Goal: Feedback & Contribution: Contribute content

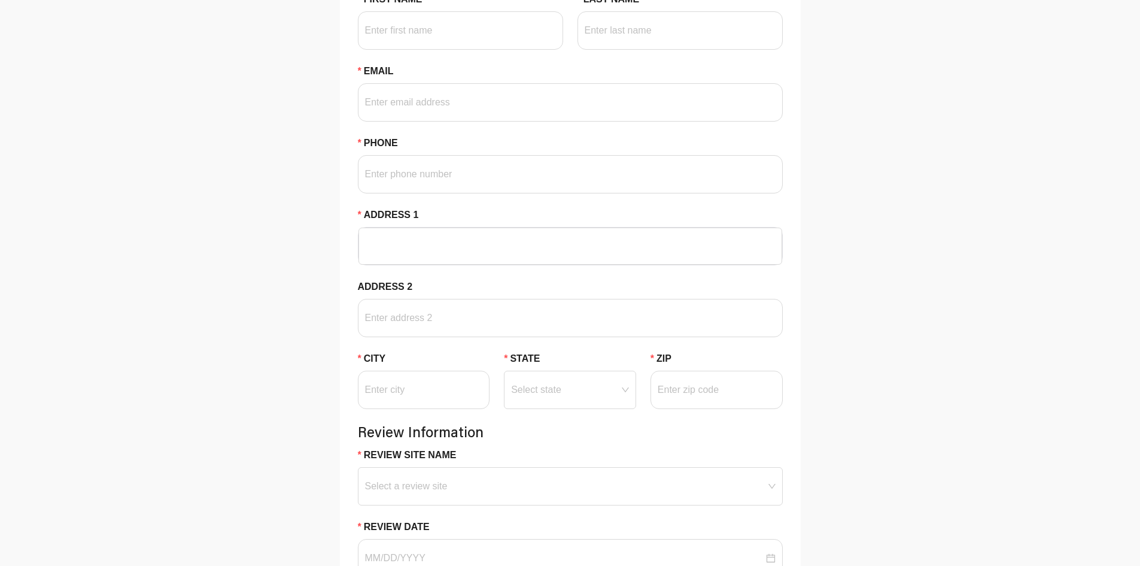
scroll to position [42, 0]
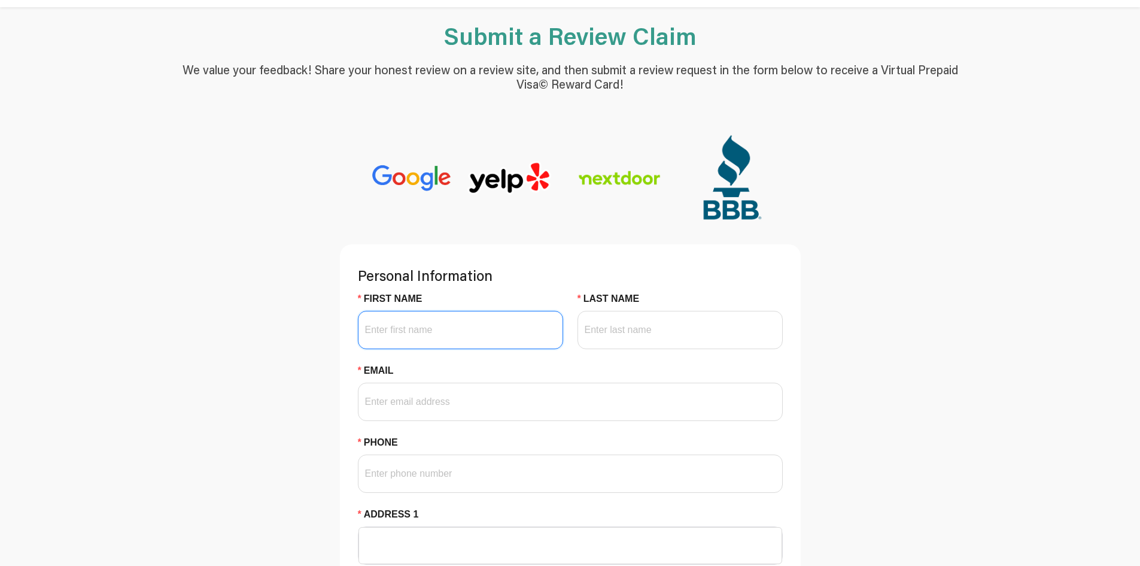
click at [450, 344] on input "First Name" at bounding box center [460, 330] width 205 height 38
paste input "[PERSON_NAME]"
click at [401, 333] on input "[PERSON_NAME]" at bounding box center [460, 330] width 205 height 38
click at [401, 332] on input "[PERSON_NAME]" at bounding box center [460, 330] width 205 height 38
type input "[PERSON_NAME]"
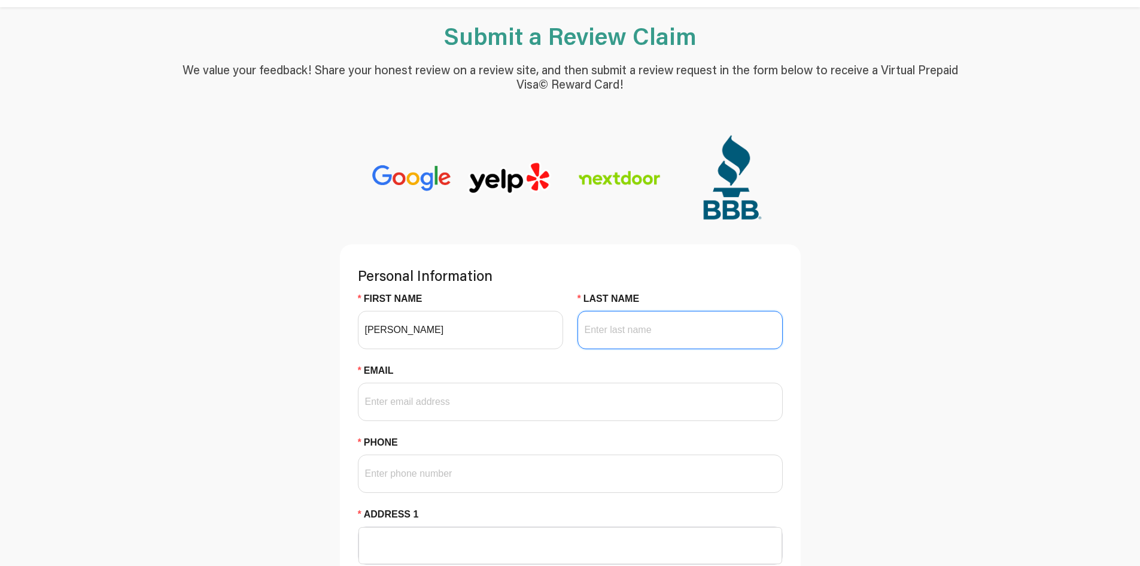
click at [621, 327] on input "Last Name" at bounding box center [680, 330] width 205 height 38
paste input "[PERSON_NAME]"
click at [599, 333] on input "[PERSON_NAME]" at bounding box center [680, 330] width 205 height 38
type input "[PERSON_NAME]"
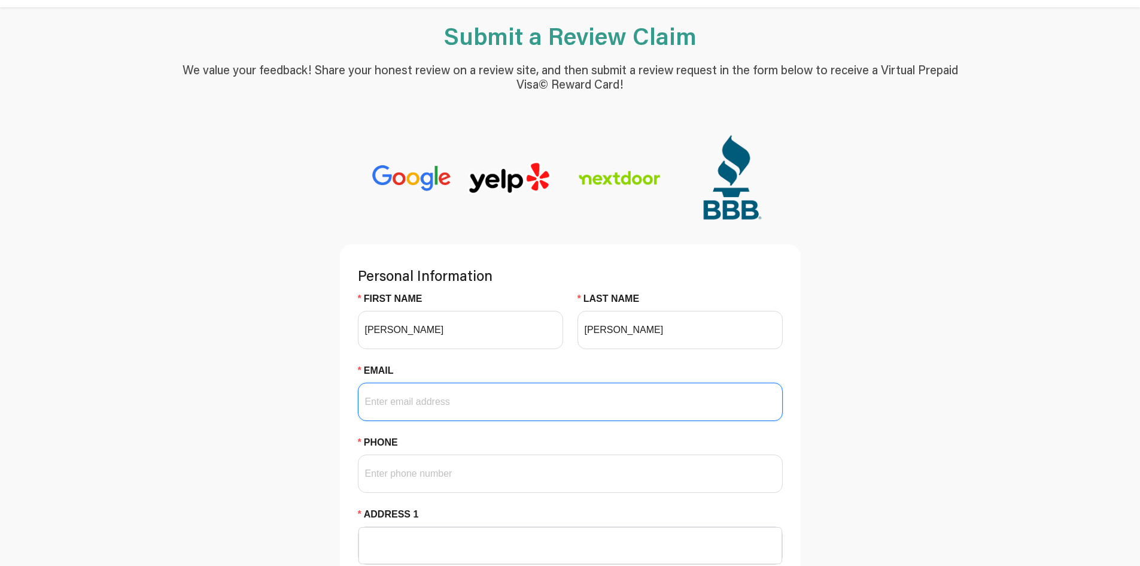
click at [466, 402] on input "Email" at bounding box center [570, 402] width 425 height 38
paste input "[PERSON_NAME][EMAIL_ADDRESS][PERSON_NAME][DOMAIN_NAME]"
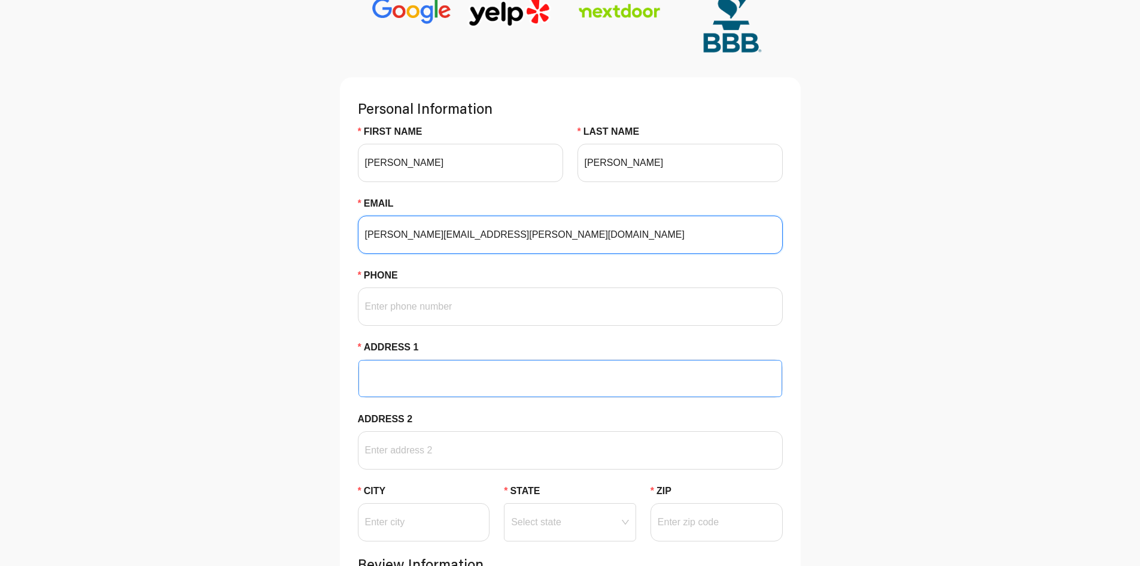
scroll to position [221, 0]
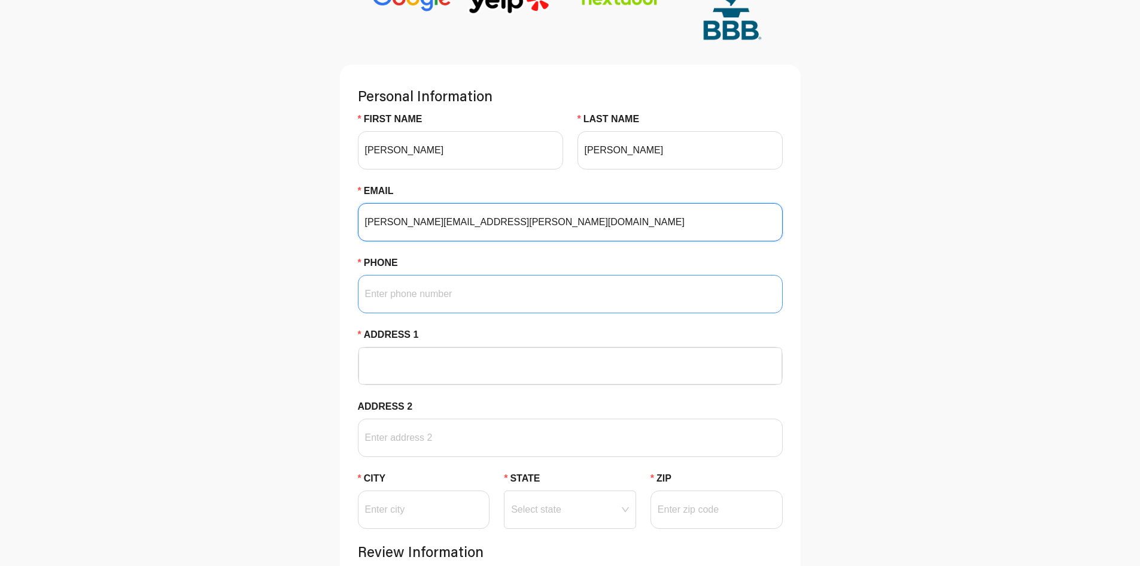
type input "[PERSON_NAME][EMAIL_ADDRESS][PERSON_NAME][DOMAIN_NAME]"
drag, startPoint x: 422, startPoint y: 283, endPoint x: 400, endPoint y: 262, distance: 30.1
click at [422, 283] on input "Phone" at bounding box center [570, 294] width 425 height 38
paste input "[PHONE_NUMBER]"
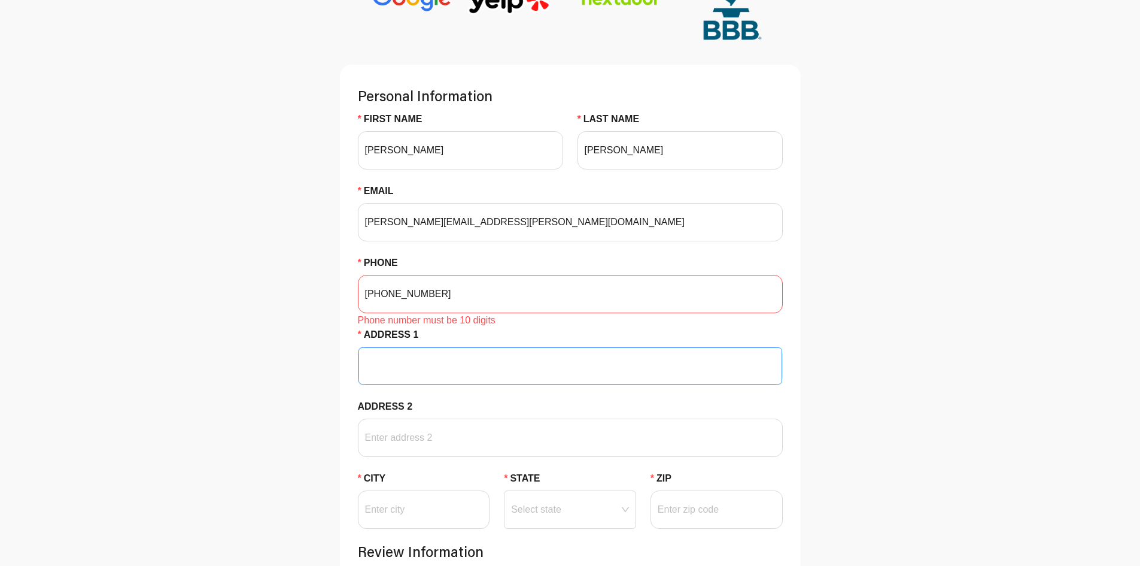
click at [411, 363] on input "Address 1" at bounding box center [570, 366] width 409 height 36
click at [426, 290] on input "[PHONE_NUMBER]" at bounding box center [570, 294] width 425 height 38
type input "6122214422"
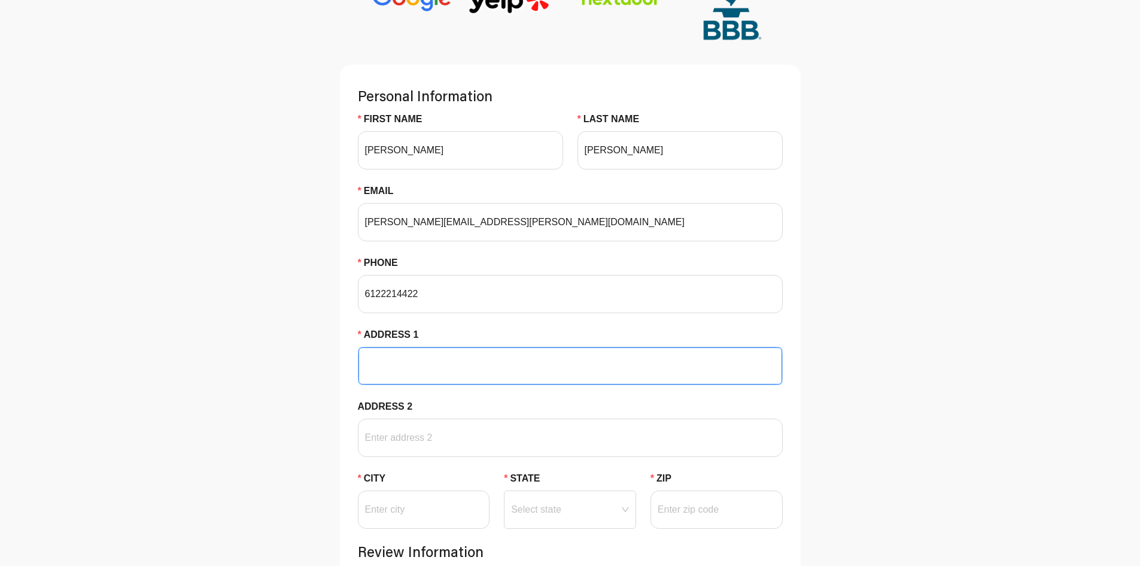
click at [447, 359] on input "Address 1" at bounding box center [570, 366] width 409 height 36
paste input "[STREET_ADDRESS][PERSON_NAME]"
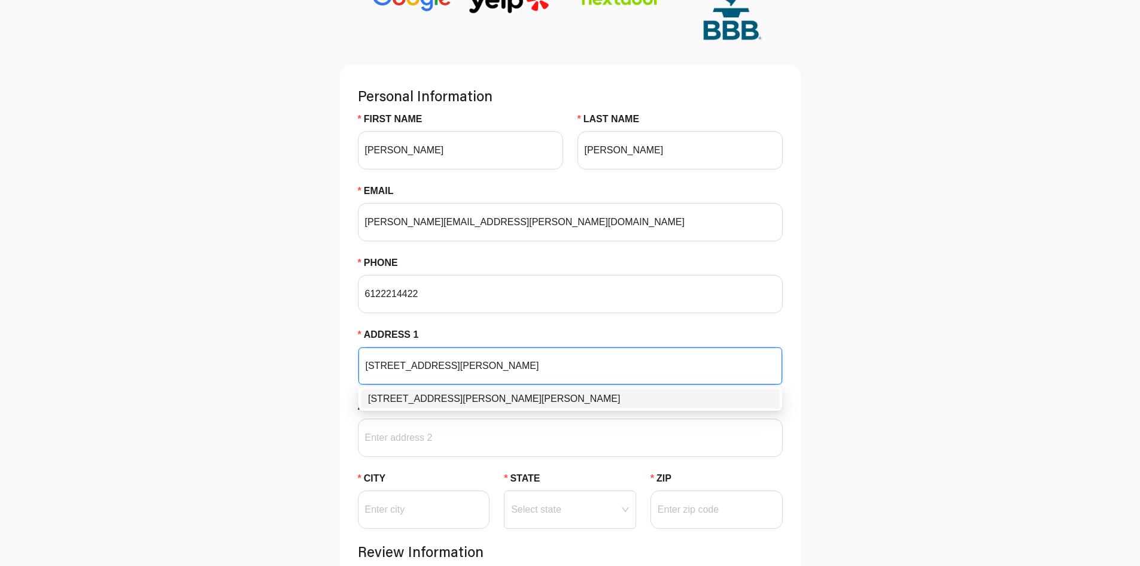
click at [522, 405] on div "[STREET_ADDRESS][PERSON_NAME][PERSON_NAME]" at bounding box center [570, 399] width 405 height 14
type input "[STREET_ADDRESS][PERSON_NAME]"
type input "Saint [PERSON_NAME]"
type input "55110"
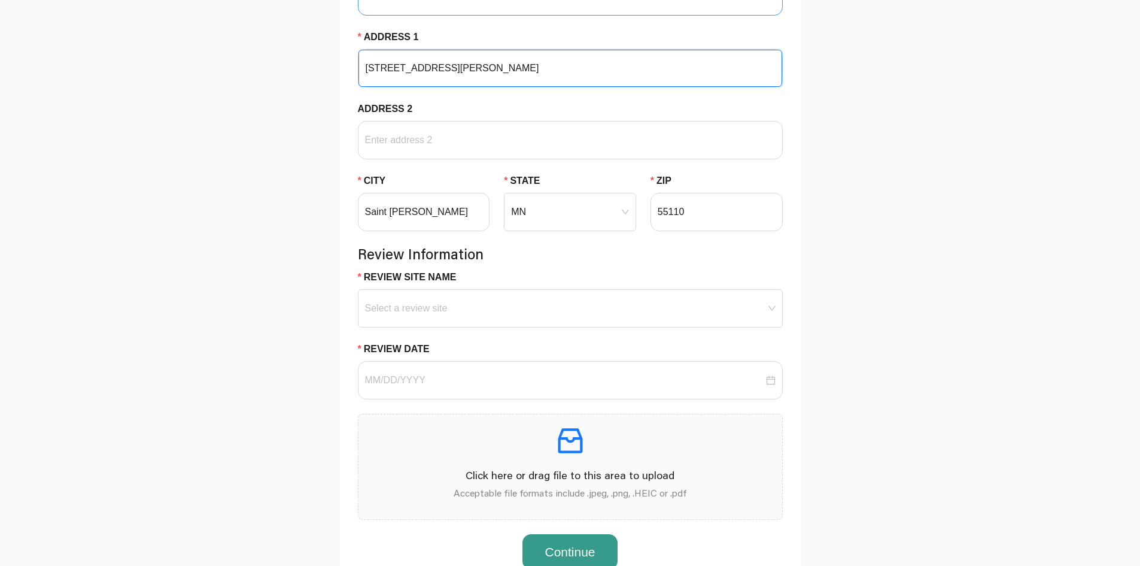
scroll to position [521, 0]
type input "[STREET_ADDRESS][PERSON_NAME]"
click at [487, 298] on input "Review Site Name" at bounding box center [570, 297] width 411 height 18
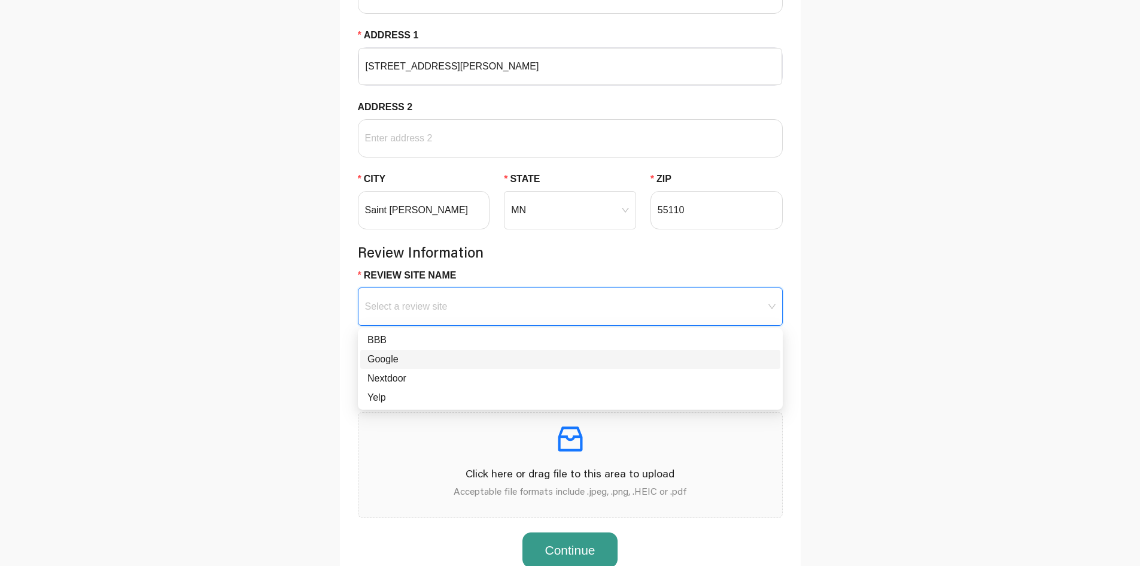
click at [447, 359] on div "Google" at bounding box center [571, 359] width 406 height 14
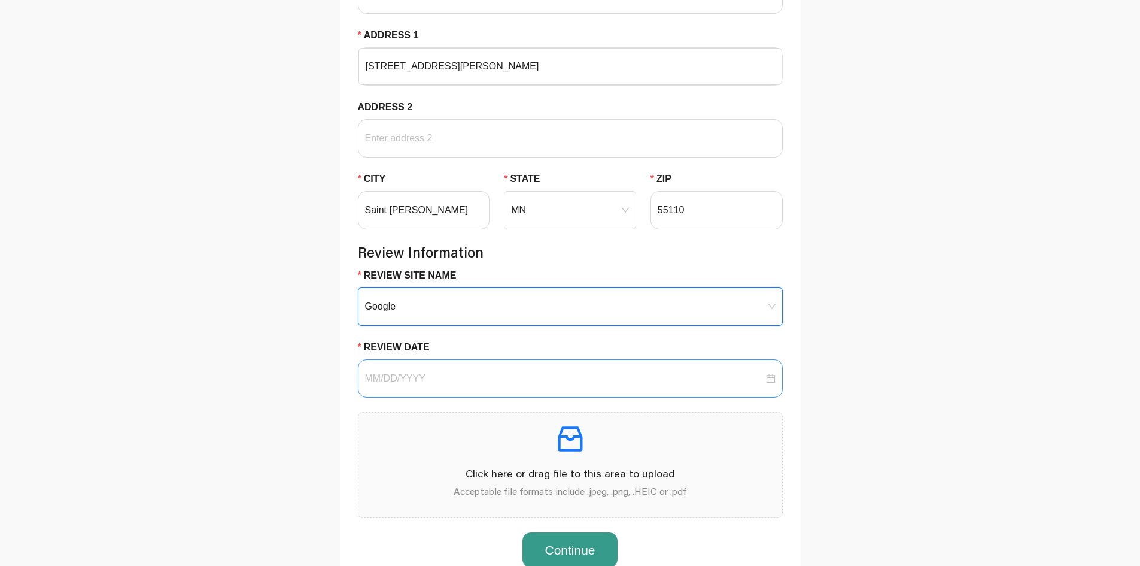
click at [457, 386] on div at bounding box center [570, 378] width 425 height 38
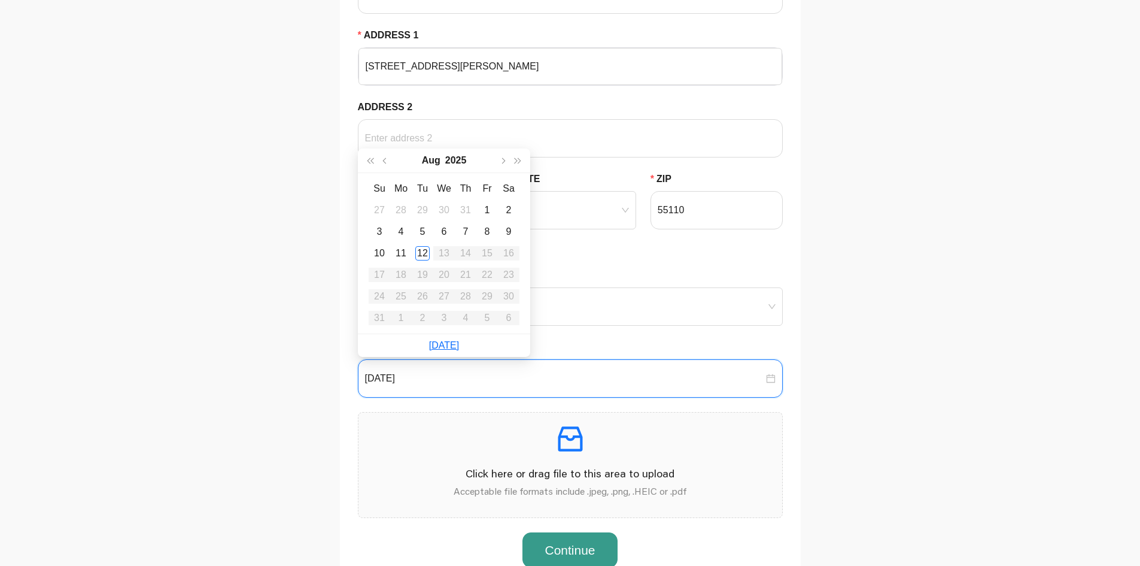
type input "[DATE]"
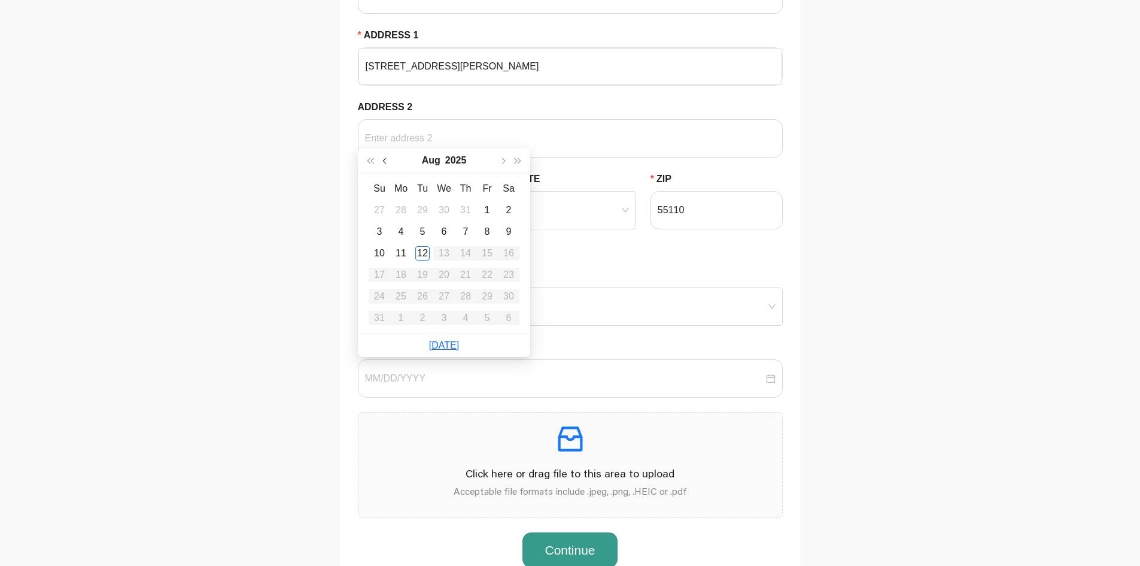
click at [385, 163] on span "button" at bounding box center [386, 160] width 6 height 6
type input "[DATE]"
click at [498, 160] on button "button" at bounding box center [503, 160] width 16 height 24
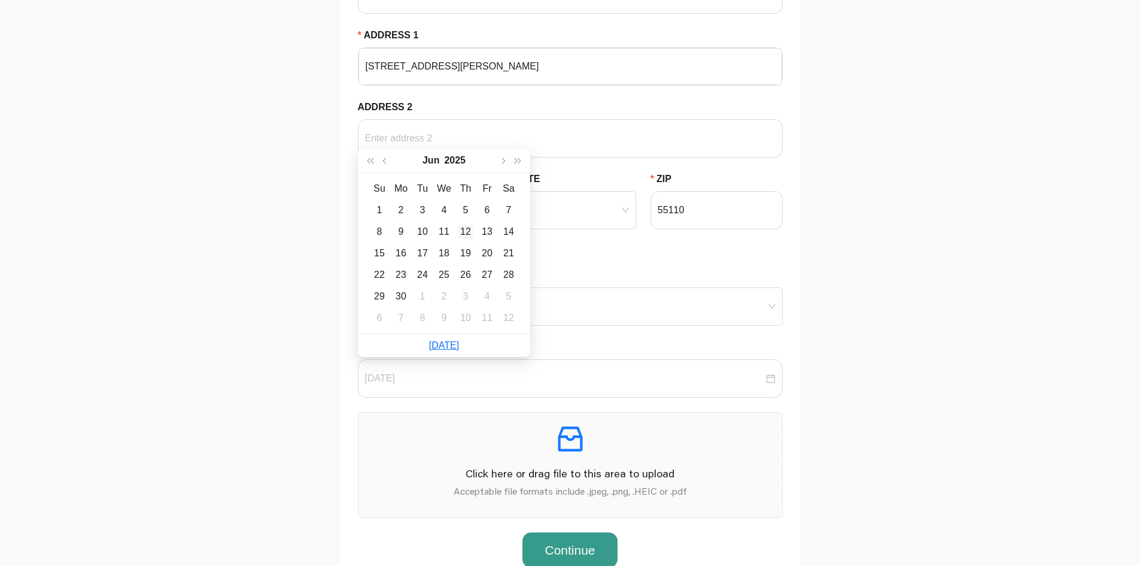
type input "[DATE]"
click at [469, 231] on div "12" at bounding box center [466, 231] width 14 height 14
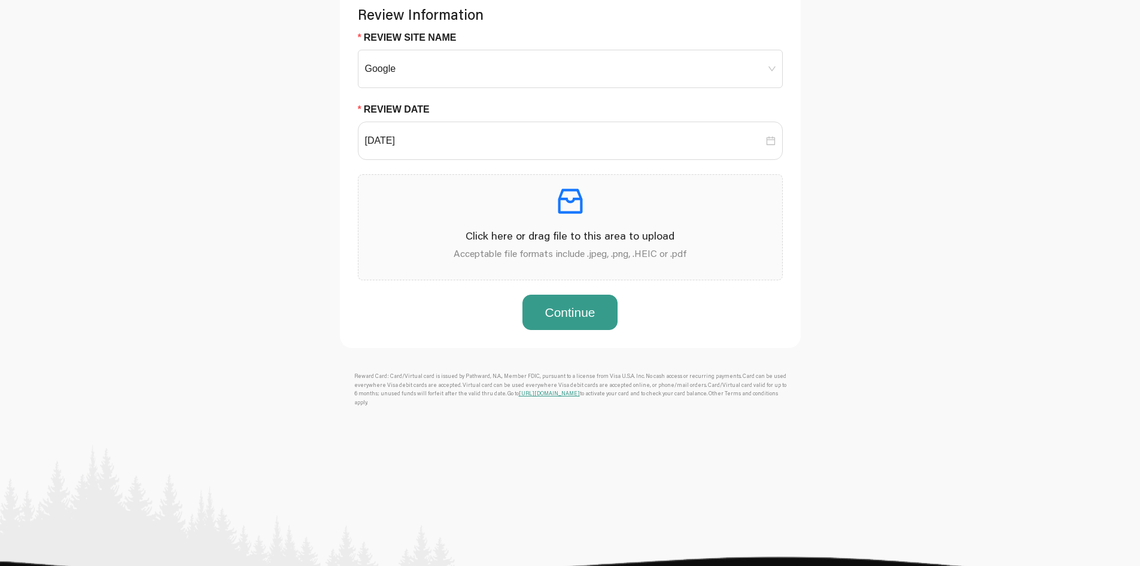
scroll to position [760, 0]
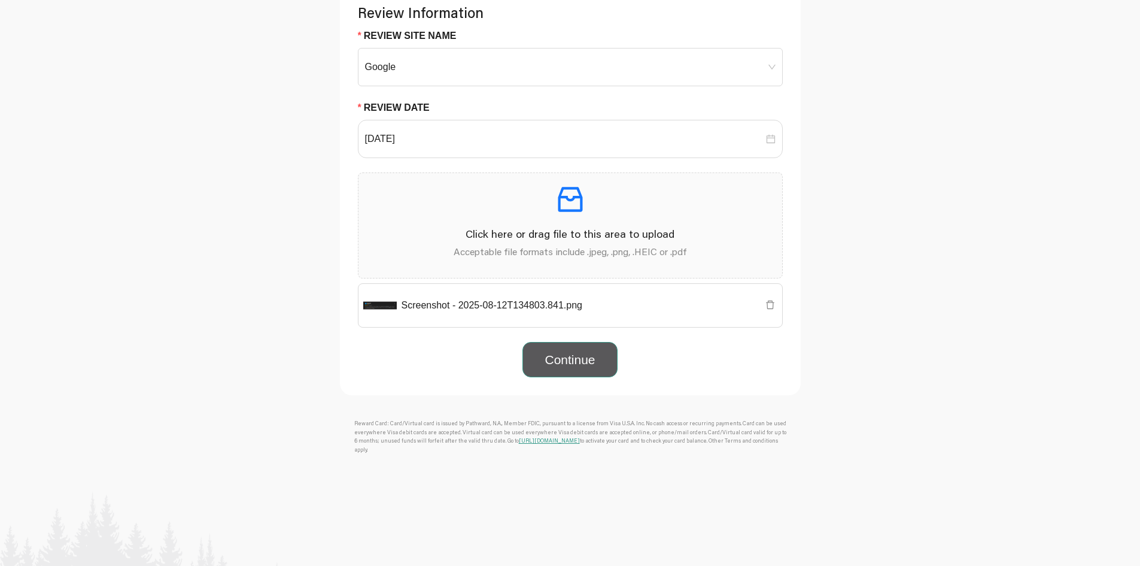
click at [564, 363] on button "Continue" at bounding box center [570, 360] width 95 height 36
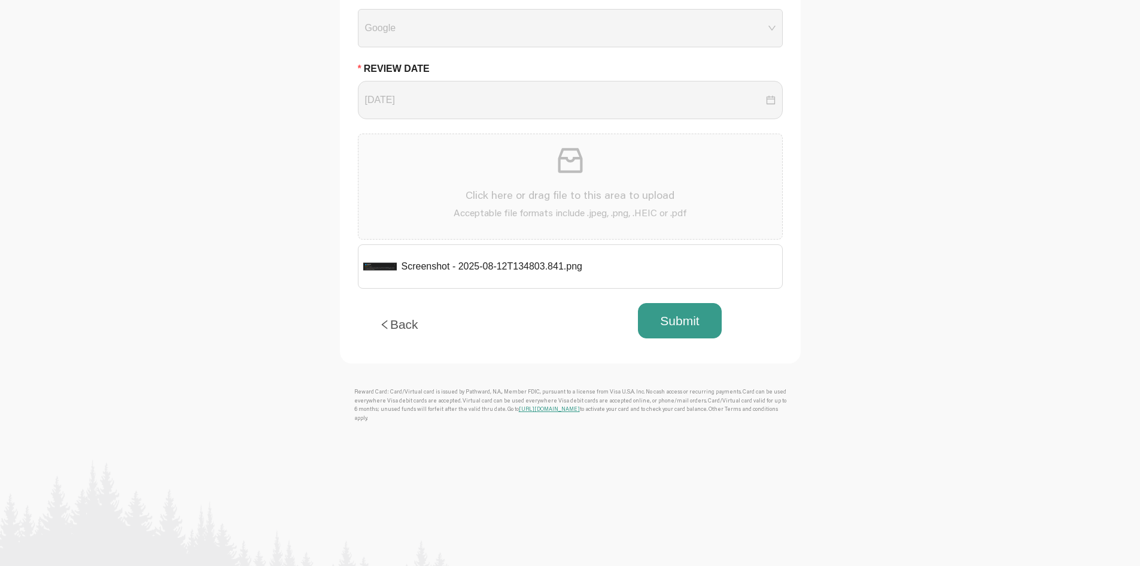
scroll to position [838, 0]
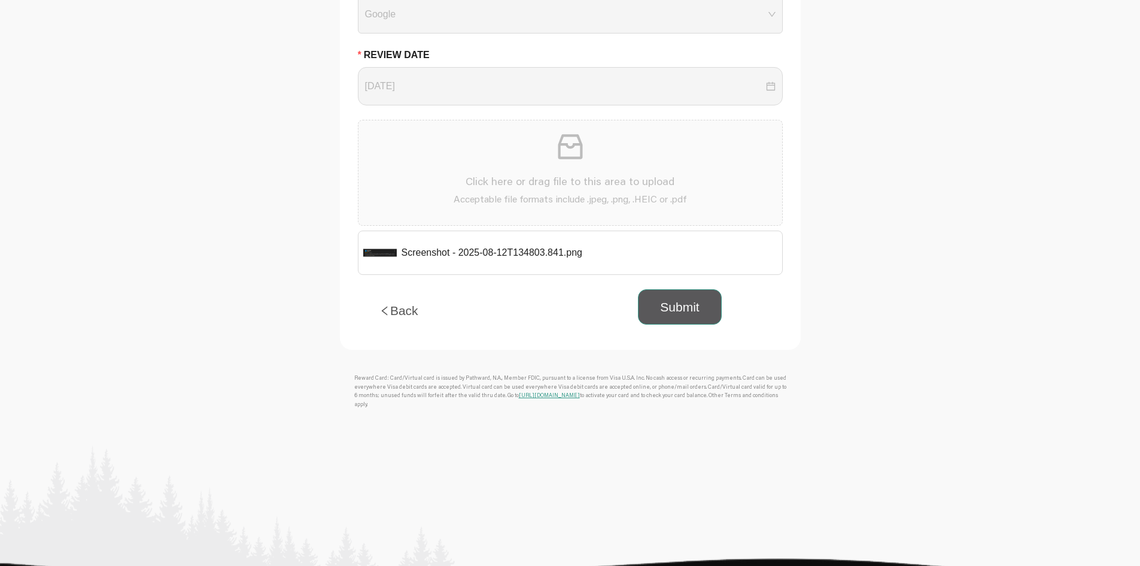
click at [711, 314] on button "Submit" at bounding box center [679, 307] width 83 height 36
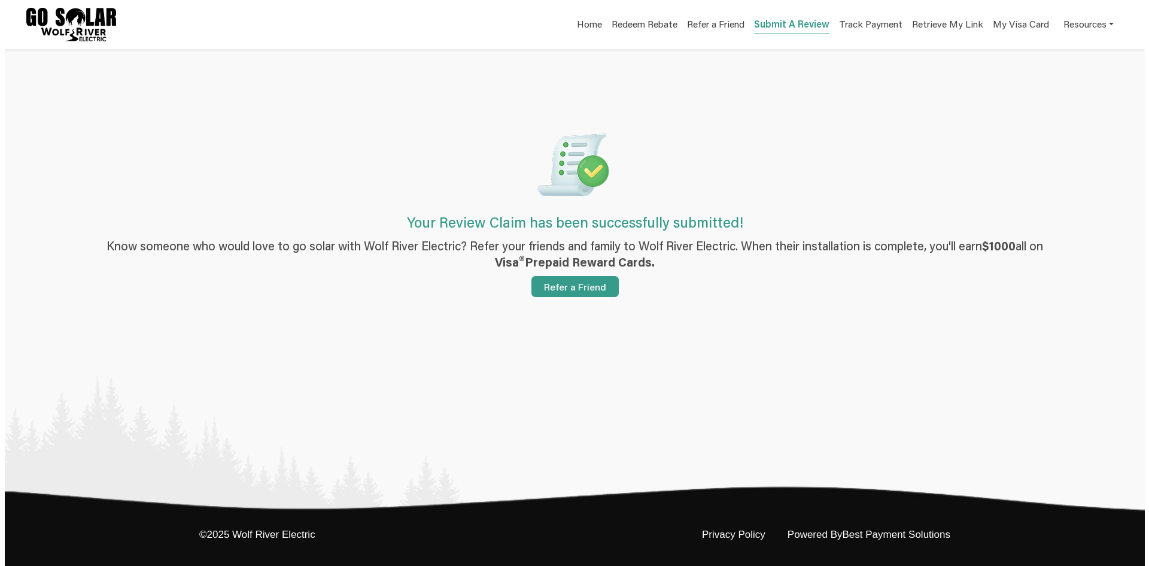
scroll to position [0, 0]
